Goal: Task Accomplishment & Management: Use online tool/utility

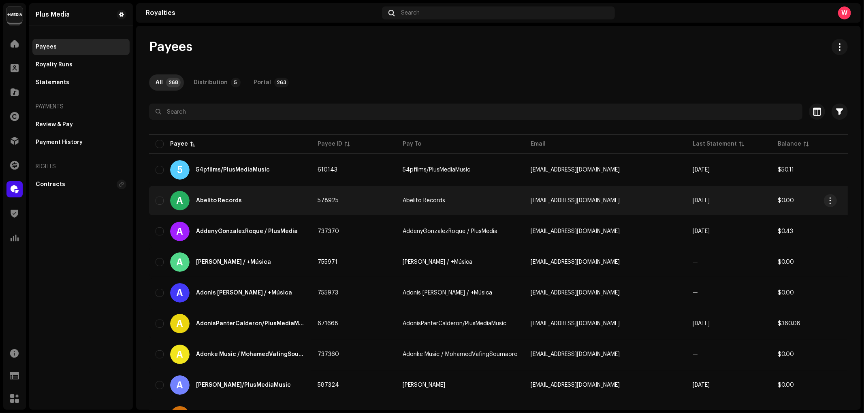
click at [373, 192] on td "578925" at bounding box center [353, 200] width 85 height 29
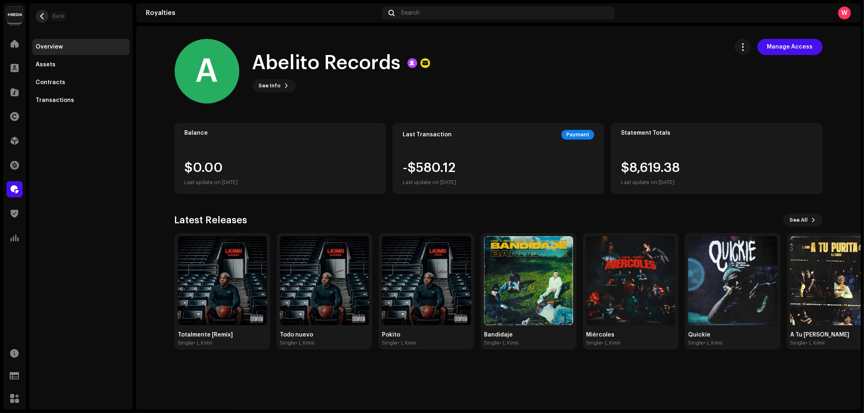
click at [40, 15] on span "button" at bounding box center [42, 16] width 6 height 6
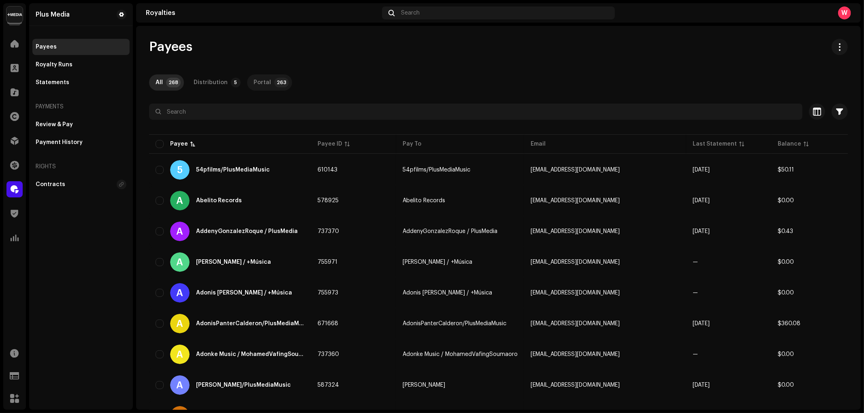
click at [264, 83] on div "Portal" at bounding box center [261, 82] width 17 height 16
click at [207, 86] on div "Distribution" at bounding box center [211, 82] width 34 height 16
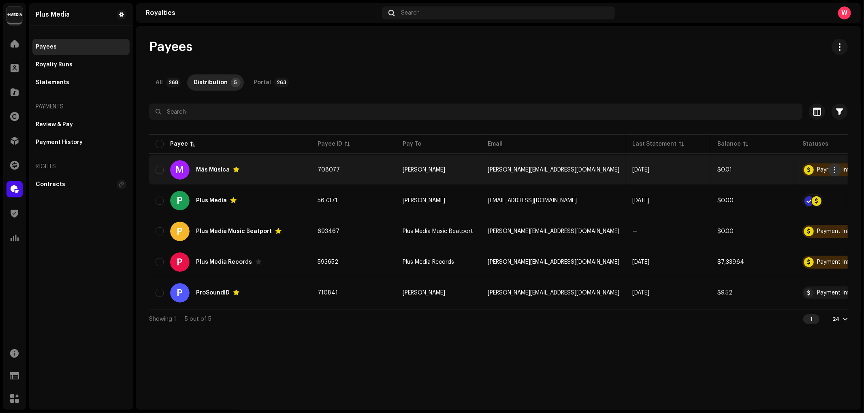
click at [833, 168] on span "button" at bounding box center [835, 170] width 6 height 6
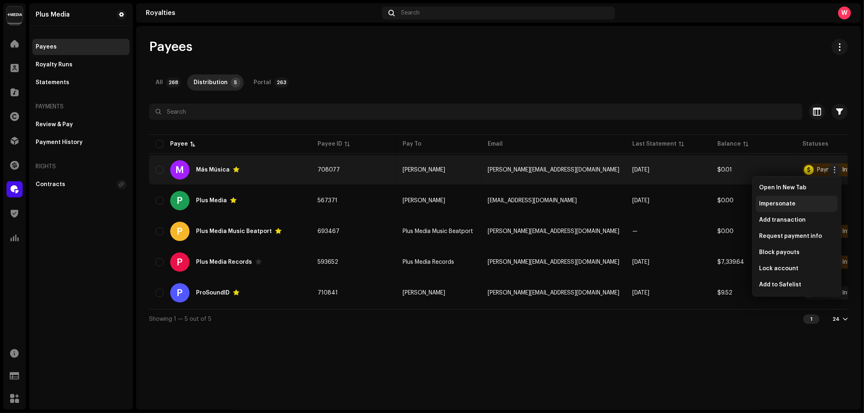
click at [786, 207] on span "Impersonate" at bounding box center [777, 204] width 36 height 6
